Goal: Book appointment/travel/reservation

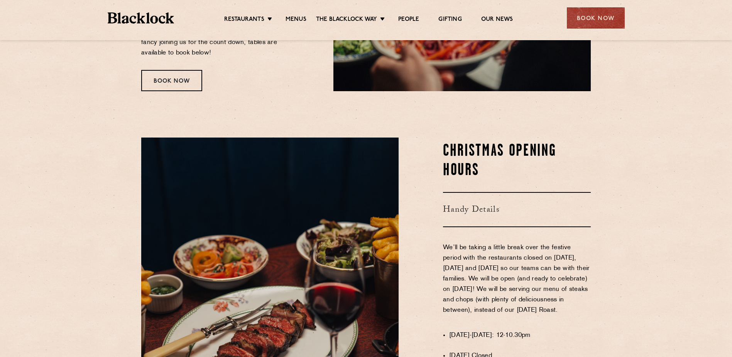
scroll to position [129, 0]
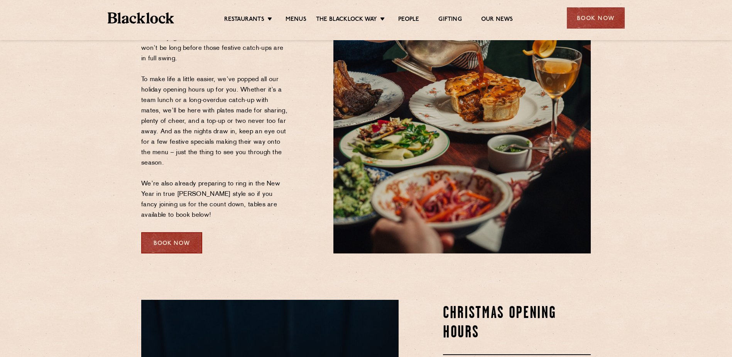
click at [185, 243] on div "Book Now" at bounding box center [171, 242] width 61 height 21
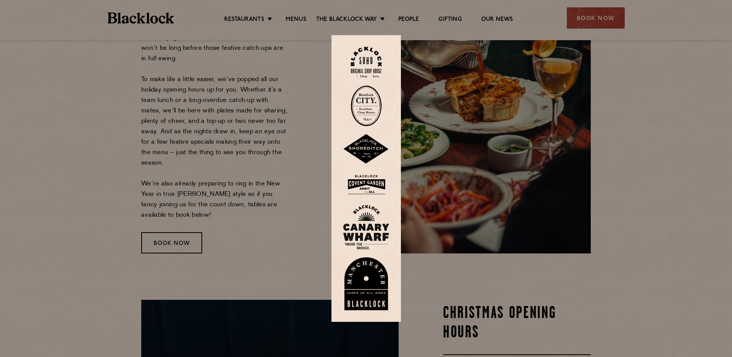
click at [381, 65] on img at bounding box center [366, 62] width 31 height 31
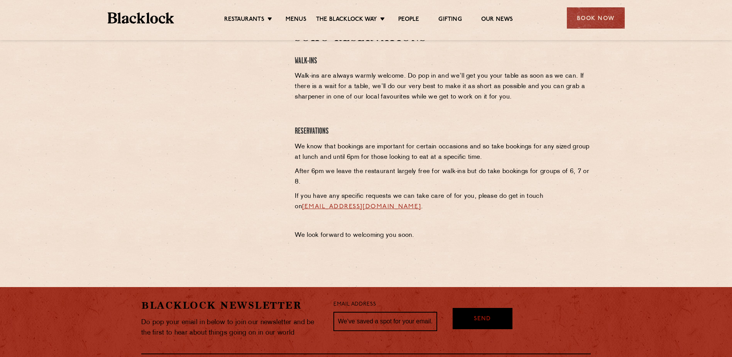
scroll to position [232, 0]
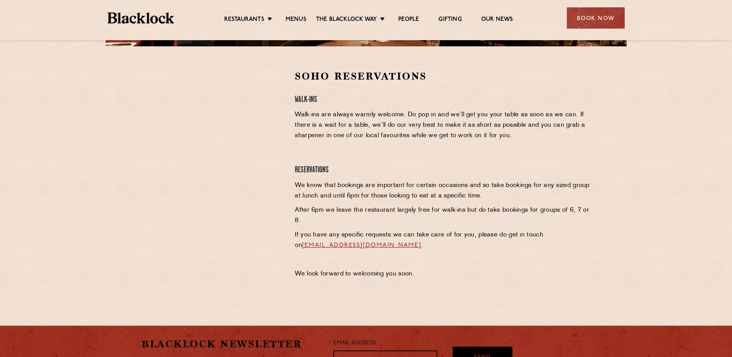
click at [233, 247] on div at bounding box center [212, 175] width 154 height 213
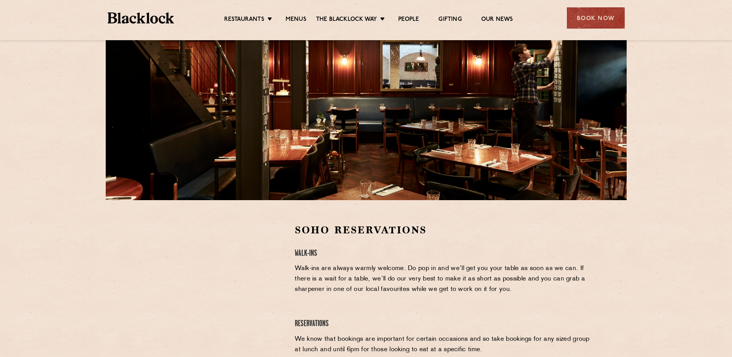
scroll to position [77, 0]
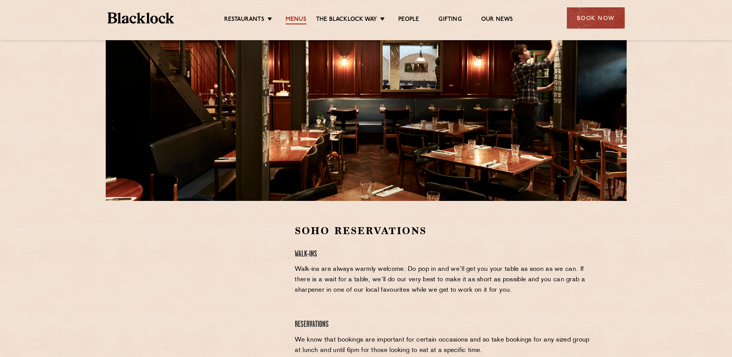
click at [293, 16] on link "Menus" at bounding box center [296, 20] width 21 height 8
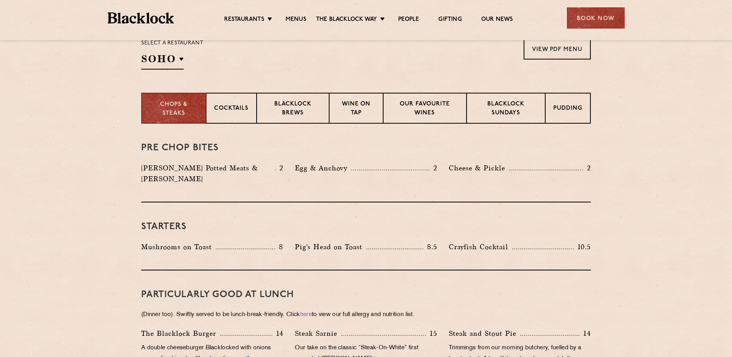
scroll to position [188, 0]
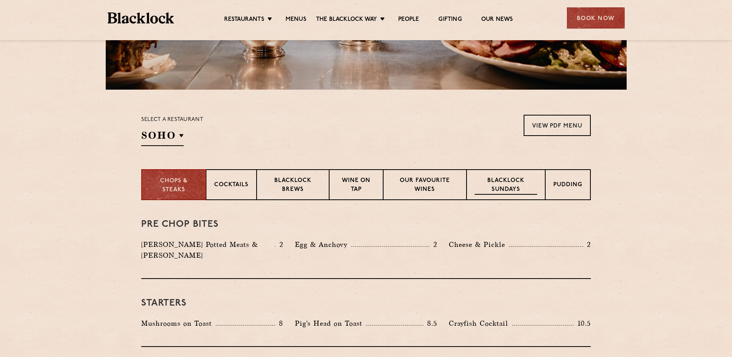
click at [500, 178] on p "Blacklock Sundays" at bounding box center [506, 185] width 63 height 18
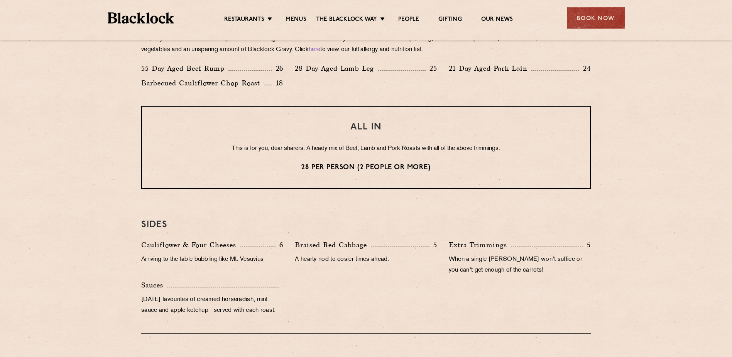
scroll to position [460, 0]
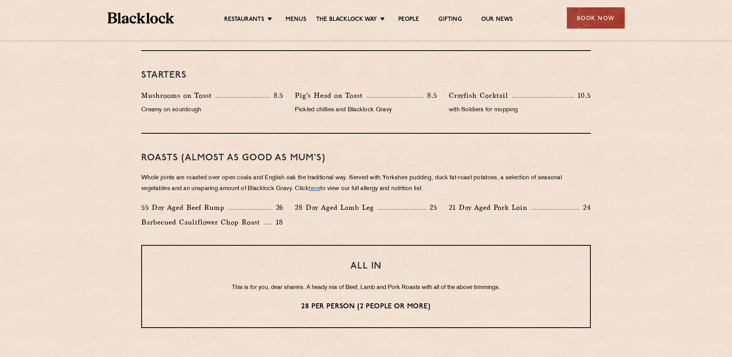
click at [320, 188] on link "here" at bounding box center [315, 189] width 12 height 6
